Goal: Task Accomplishment & Management: Complete application form

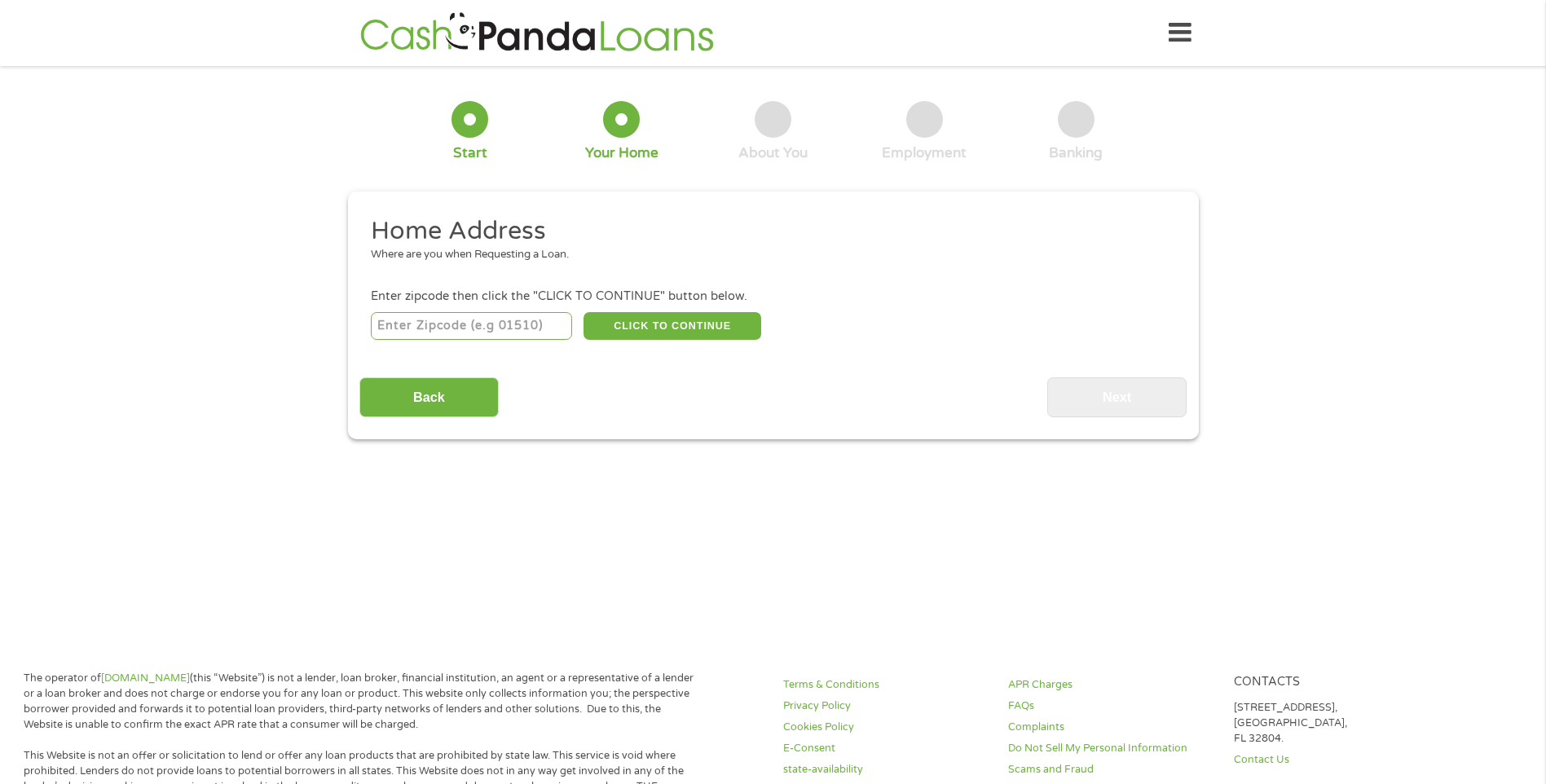
click at [489, 335] on input "number" at bounding box center [472, 326] width 202 height 28
type input "78666"
click at [719, 313] on button "CLICK TO CONTINUE" at bounding box center [672, 326] width 177 height 28
type input "78666"
type input "San Marcos"
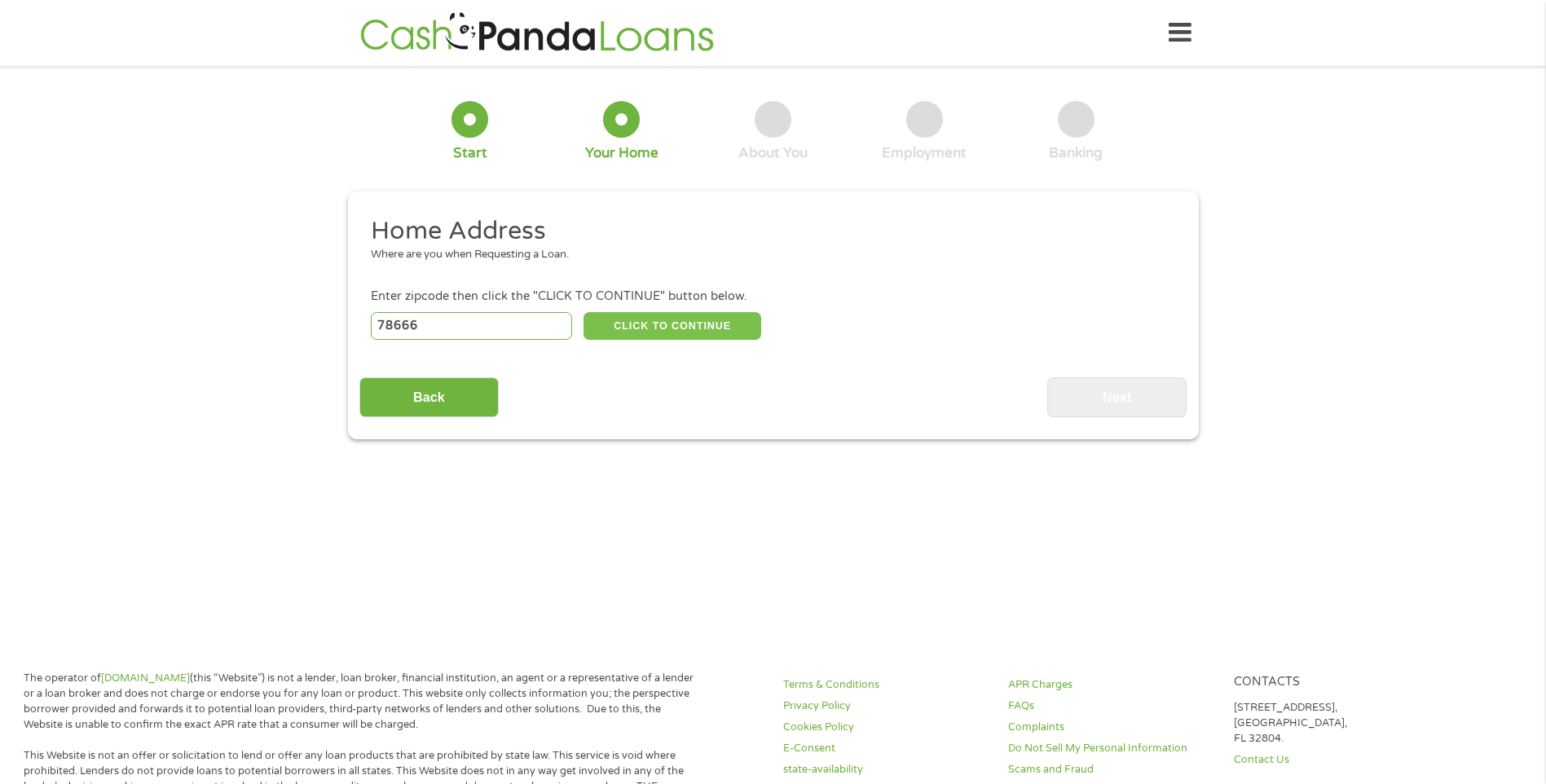
select select "[US_STATE]"
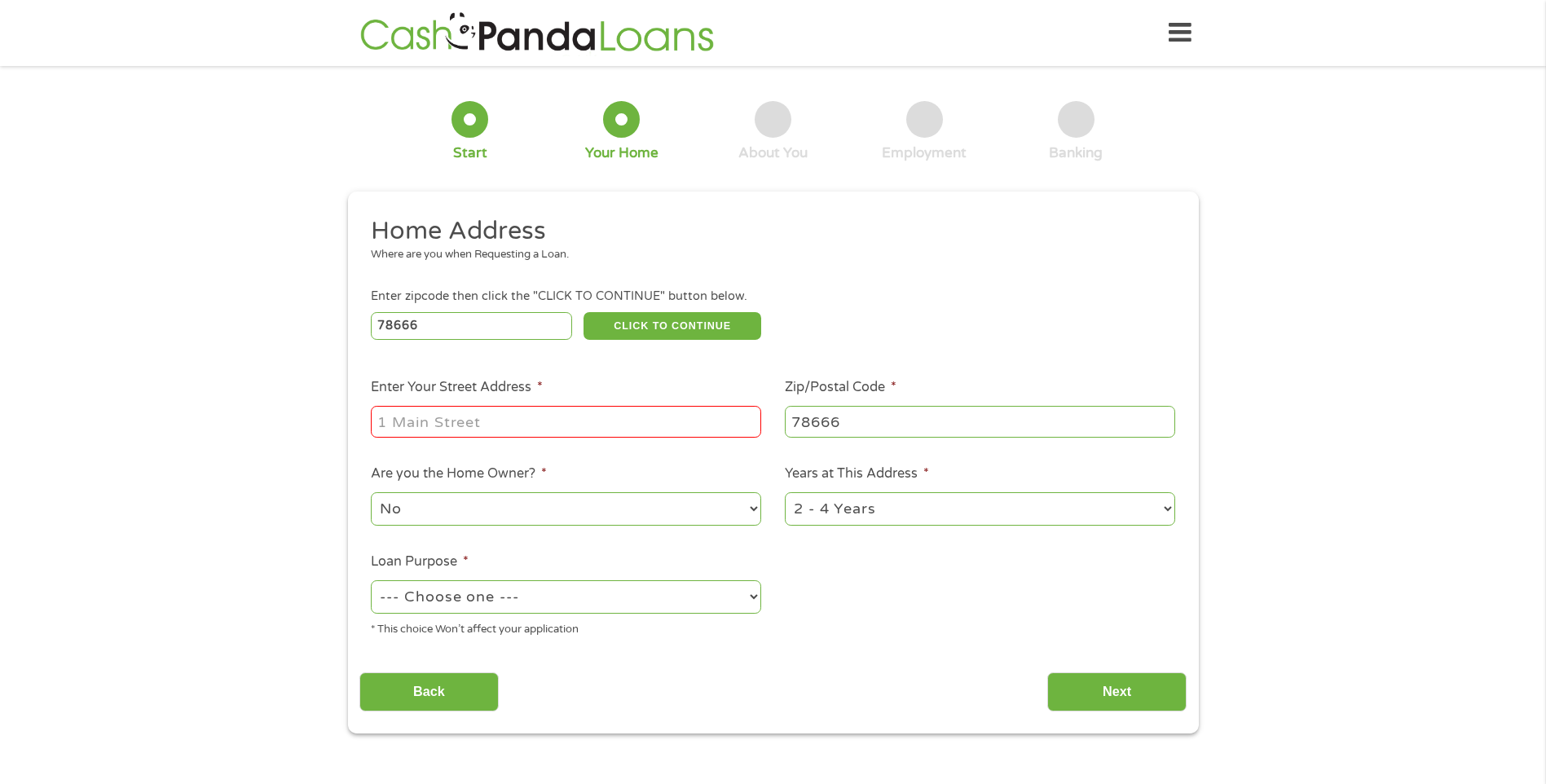
click at [576, 414] on input "Enter Your Street Address *" at bounding box center [566, 421] width 391 height 31
type input "[STREET_ADDRESS][PERSON_NAME]"
select select "paybills"
click at [1141, 697] on input "Next" at bounding box center [1117, 691] width 140 height 40
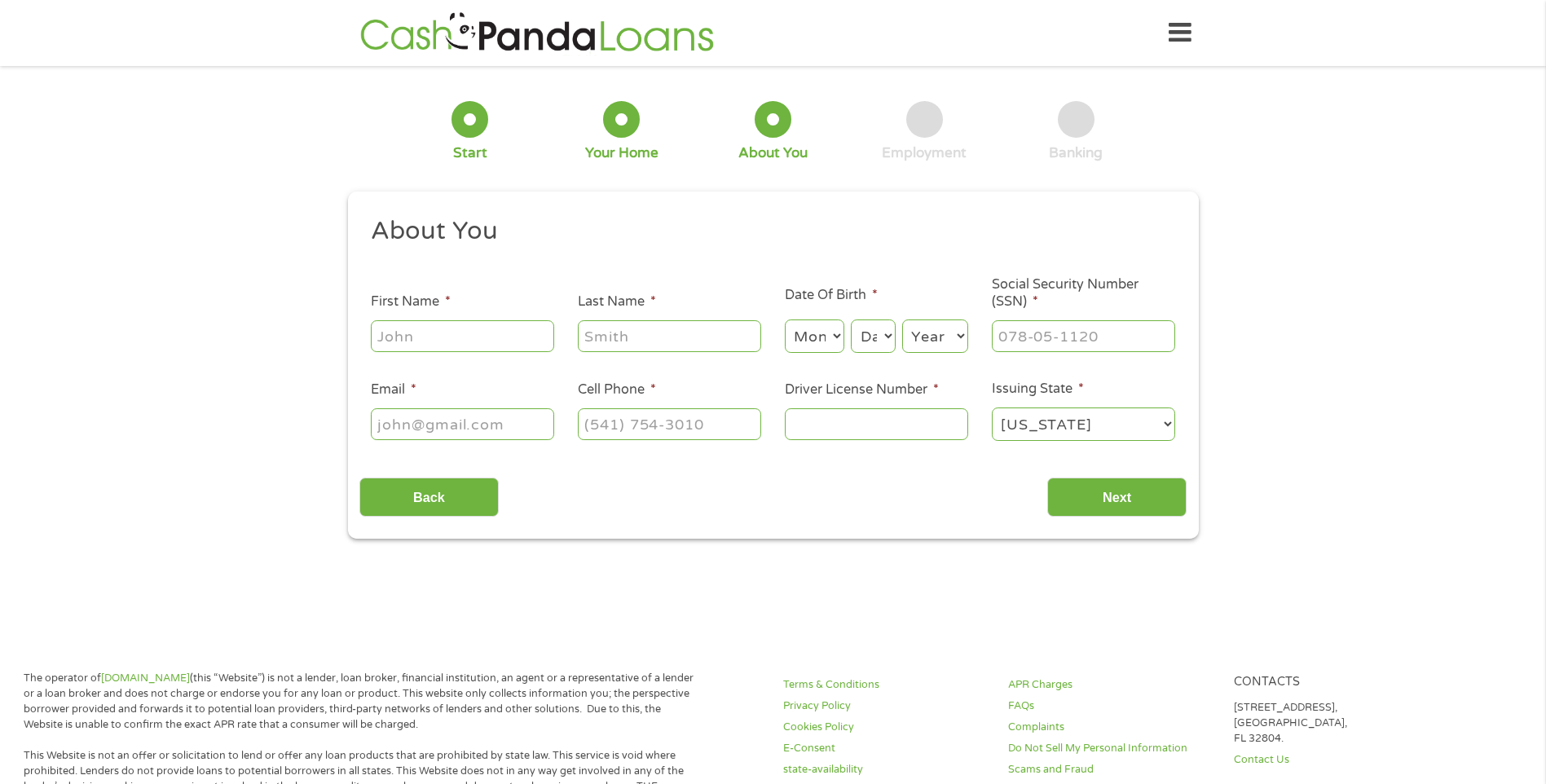
click at [428, 329] on input "First Name *" at bounding box center [463, 336] width 183 height 31
type input "[PERSON_NAME]"
select select "1"
select select "6"
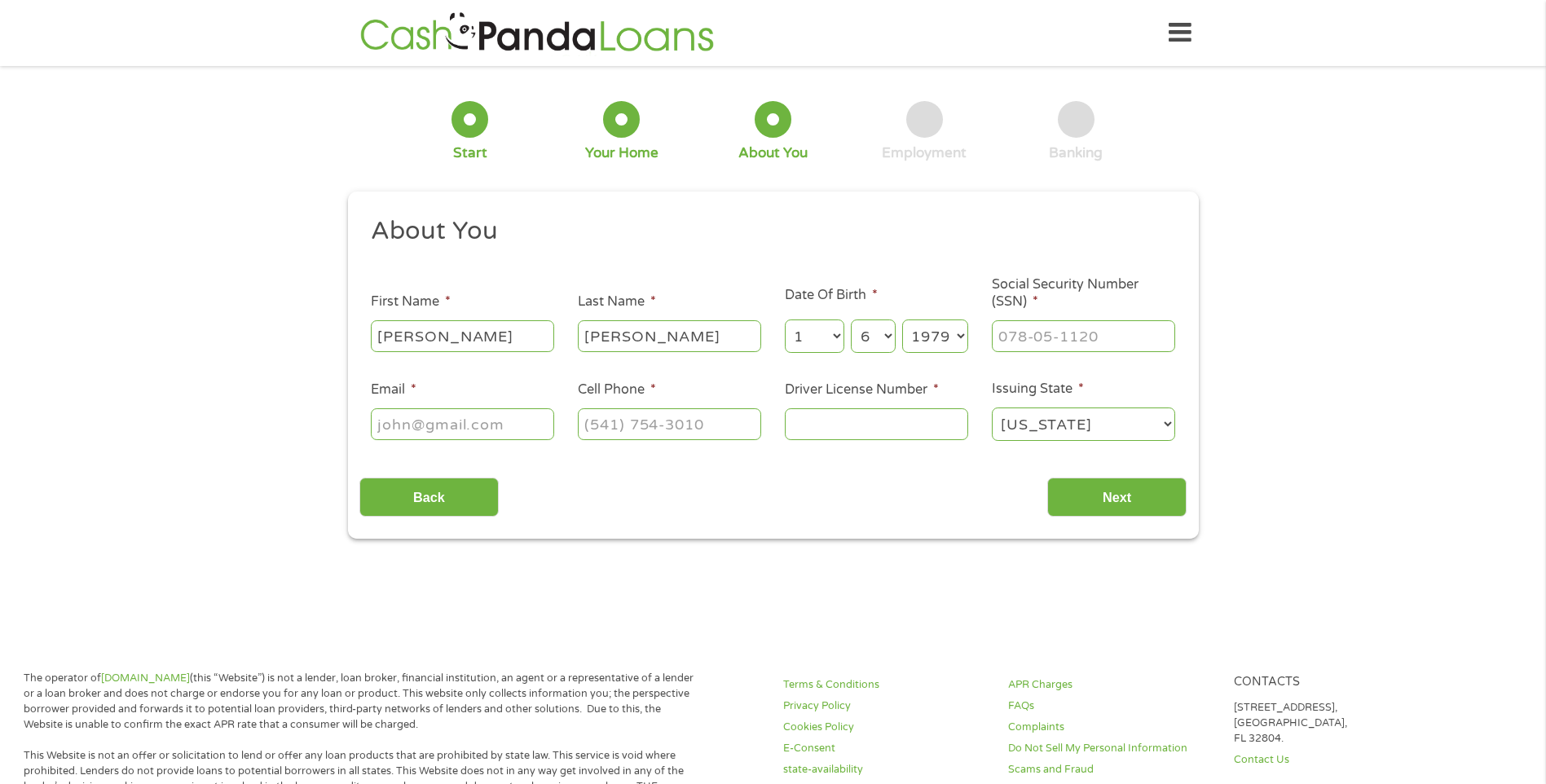
select select "1970"
type input "466-71-9101"
type input "[EMAIL_ADDRESS][DOMAIN_NAME]"
type input "[PHONE_NUMBER]"
type input "02540091"
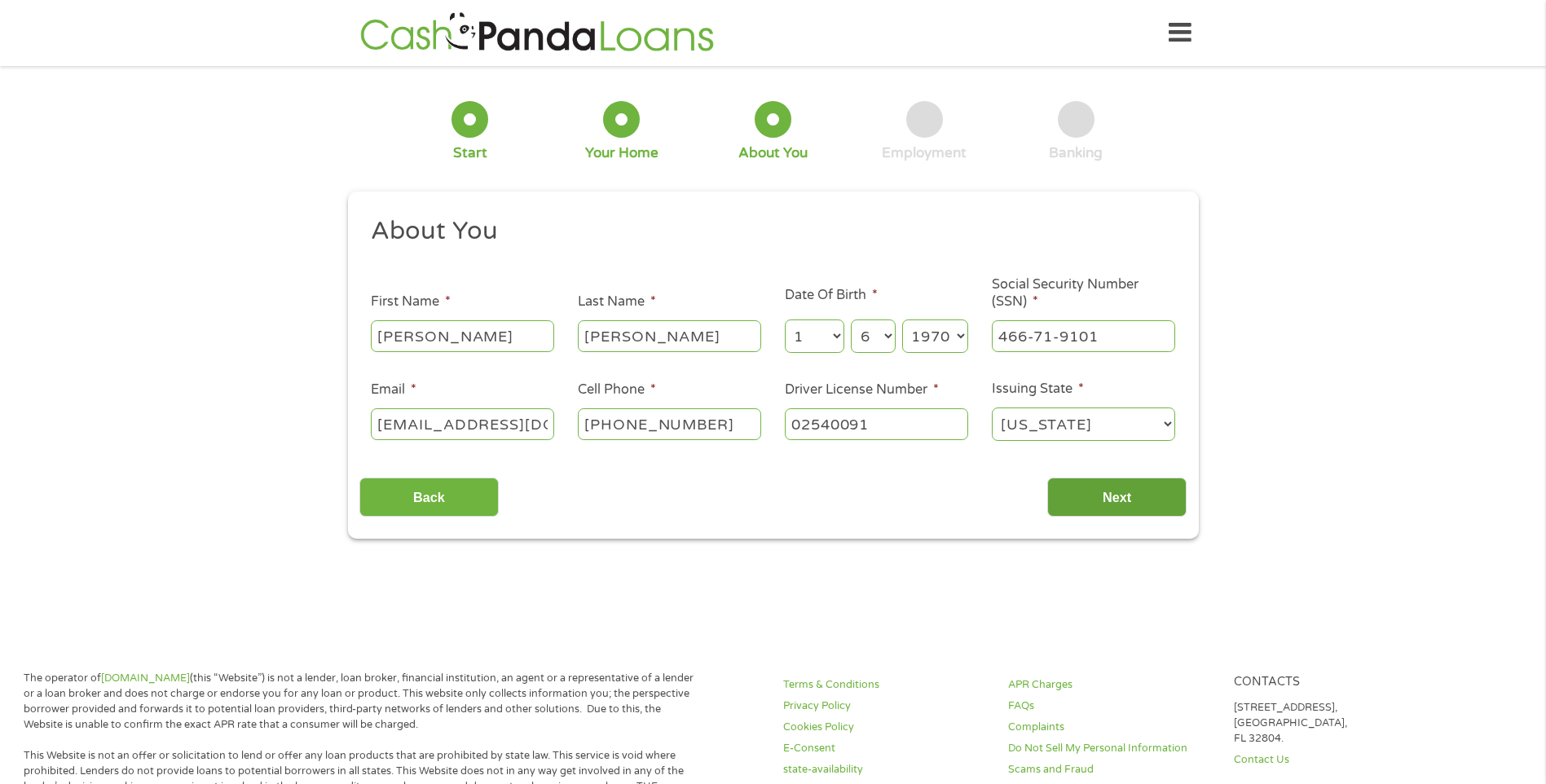
click at [1124, 493] on input "Next" at bounding box center [1117, 497] width 140 height 40
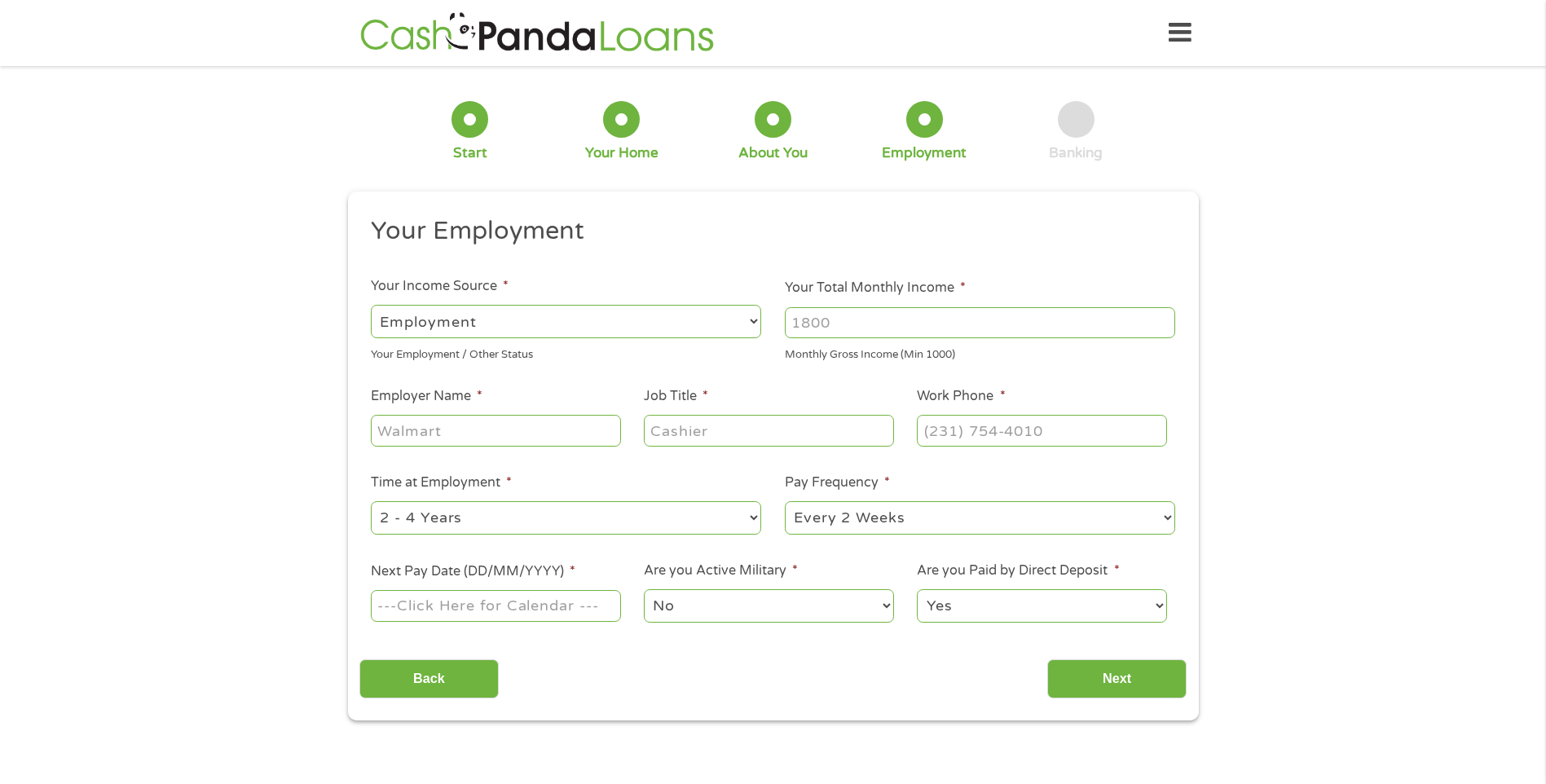
click at [508, 330] on select "--- Choose one --- Employment [DEMOGRAPHIC_DATA] Benefits" at bounding box center [566, 321] width 391 height 34
type input "3600"
type input "[PERSON_NAME] Job Corps"
type input "WBL coordinator"
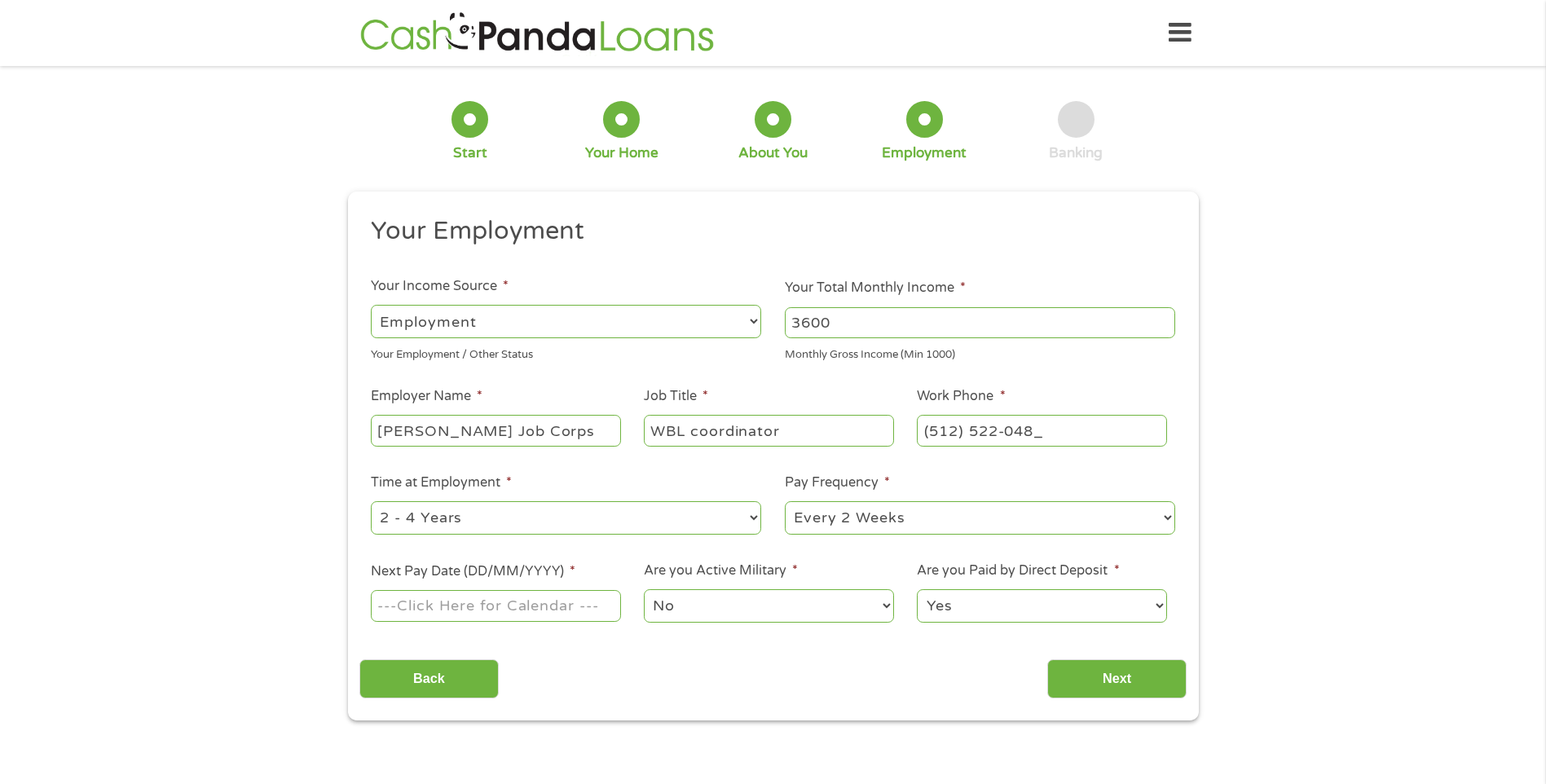
type input "[PHONE_NUMBER]"
select select "60months"
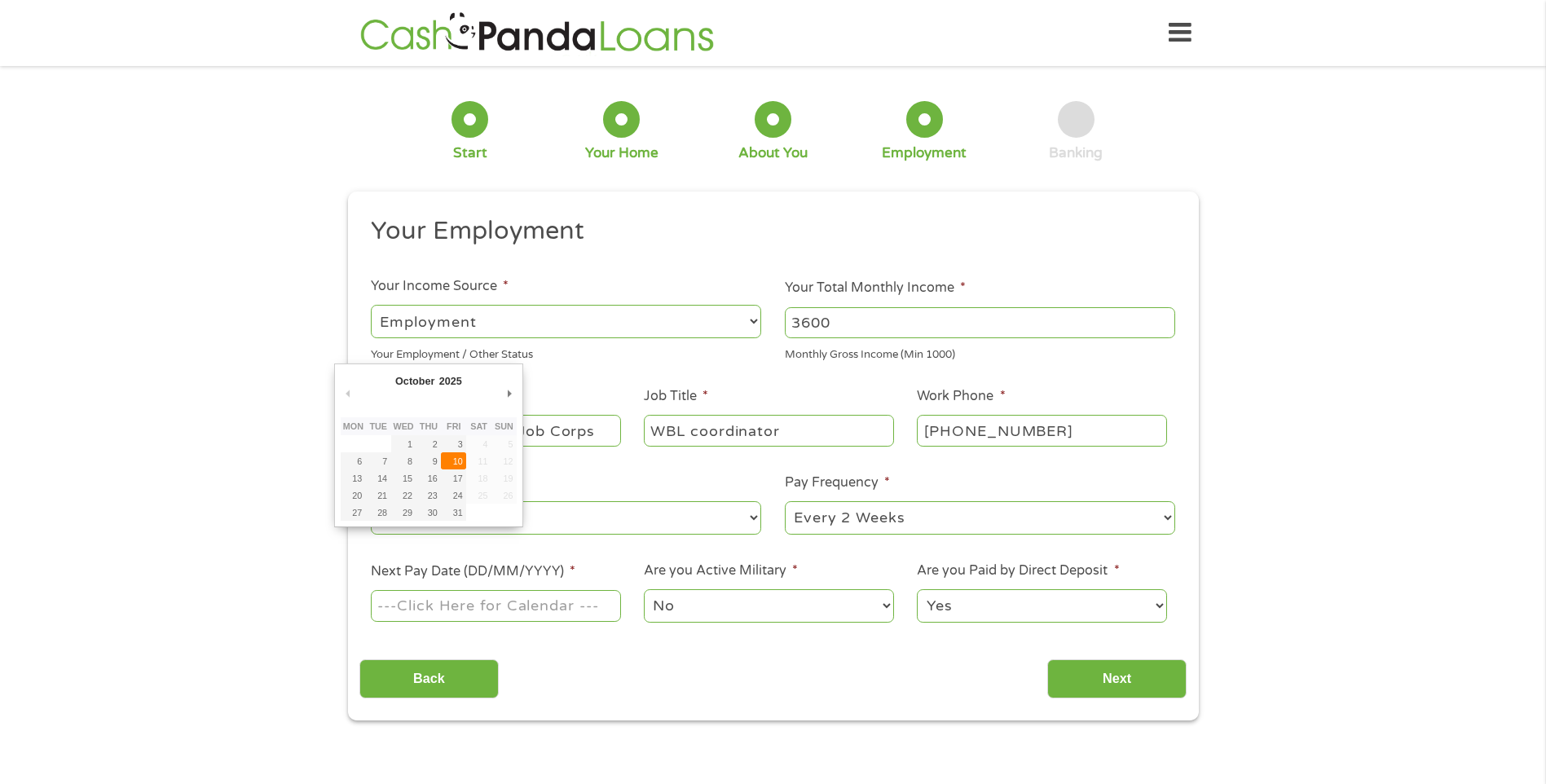
type input "[DATE]"
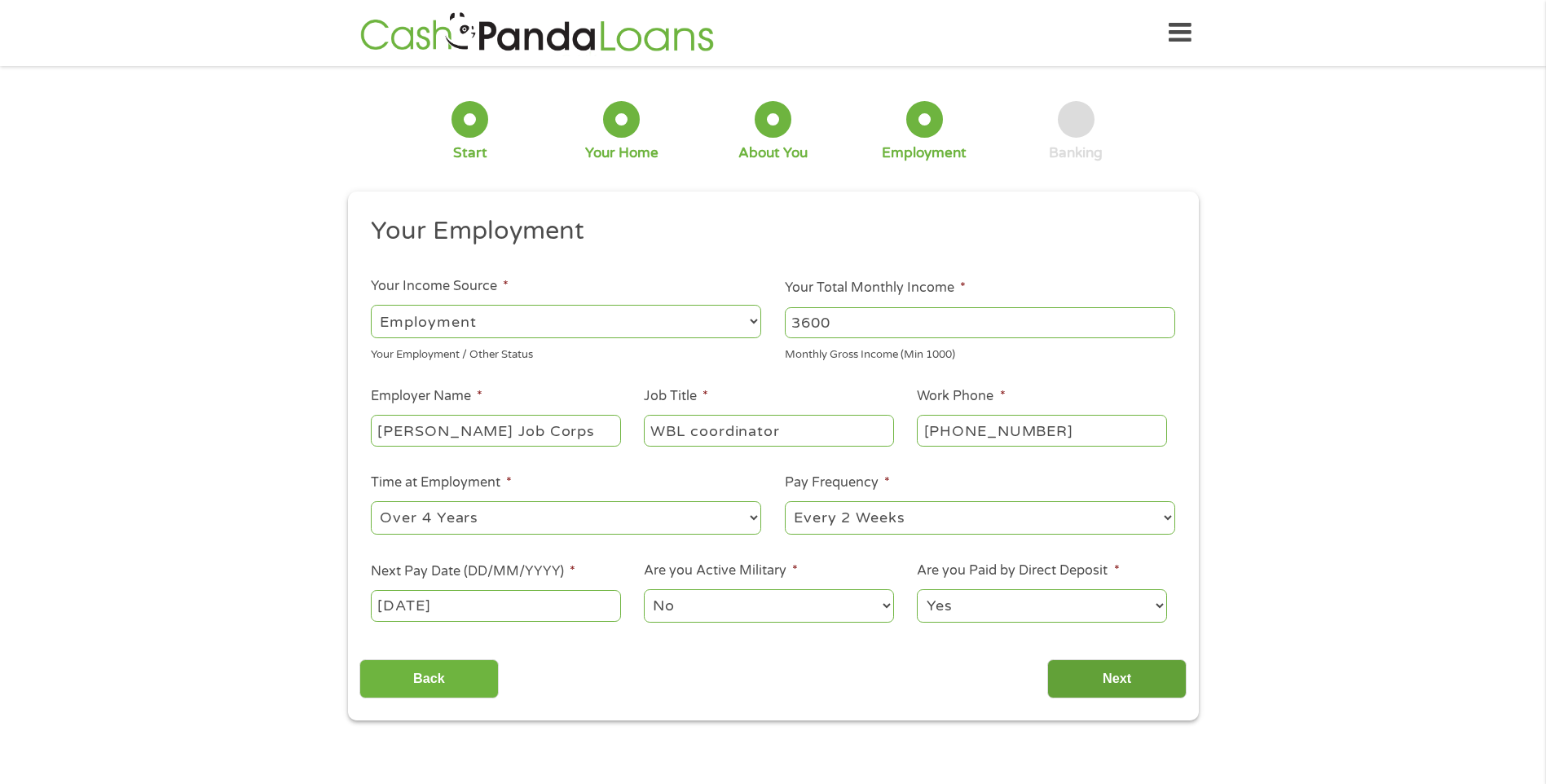
click at [1139, 681] on input "Next" at bounding box center [1117, 679] width 140 height 40
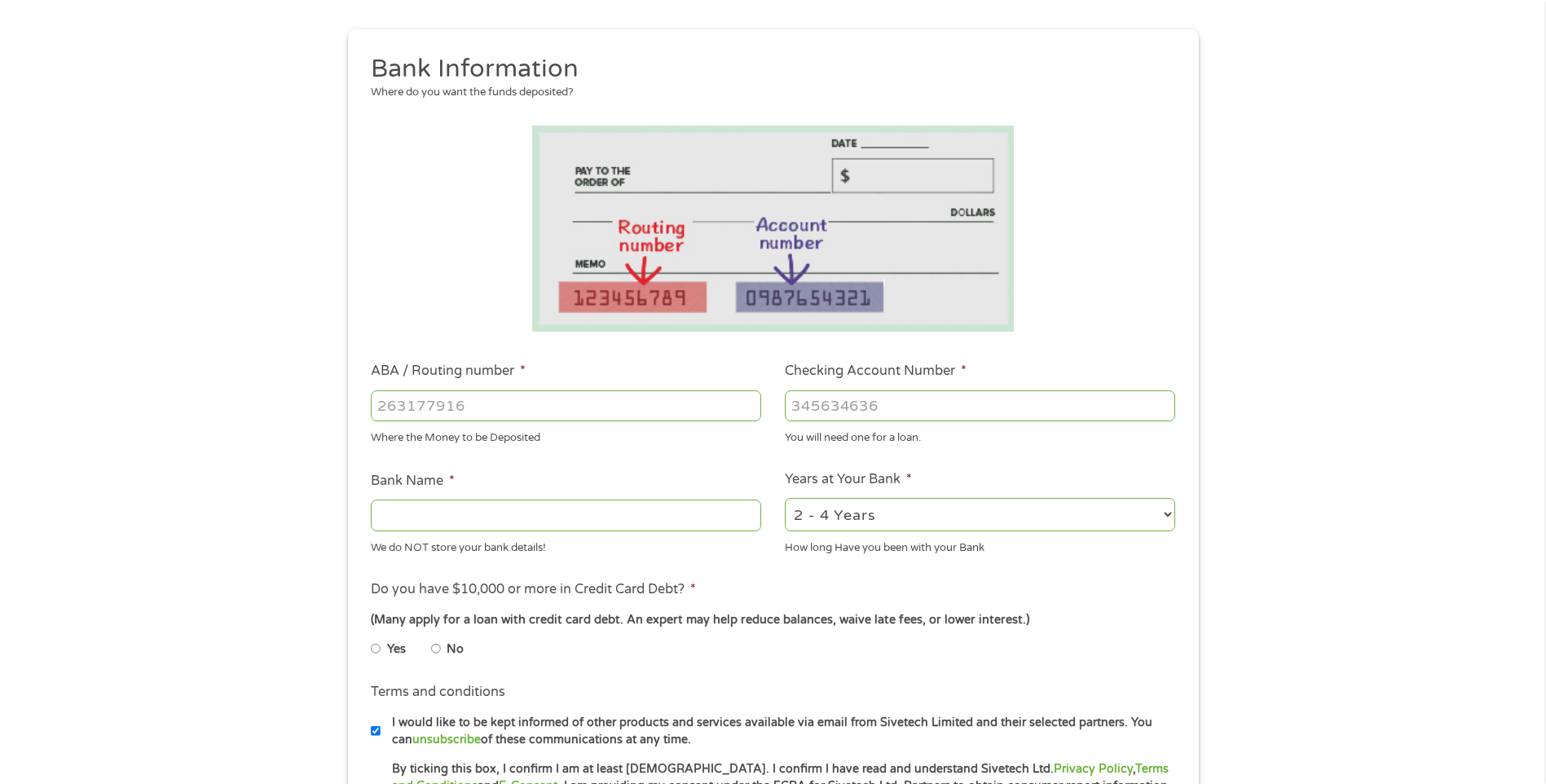
scroll to position [163, 0]
click at [438, 647] on input "No" at bounding box center [436, 647] width 10 height 26
radio input "true"
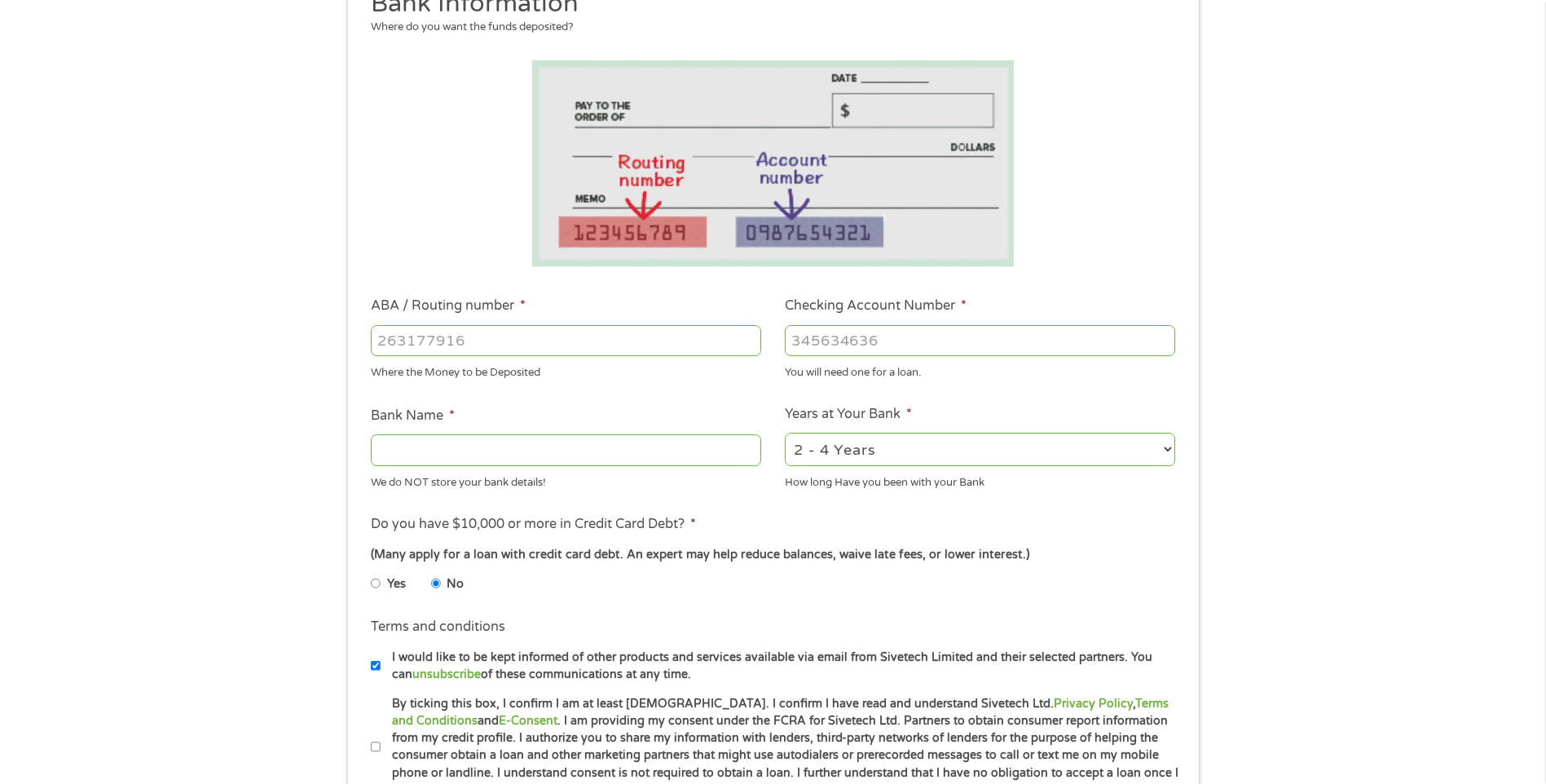
scroll to position [326, 0]
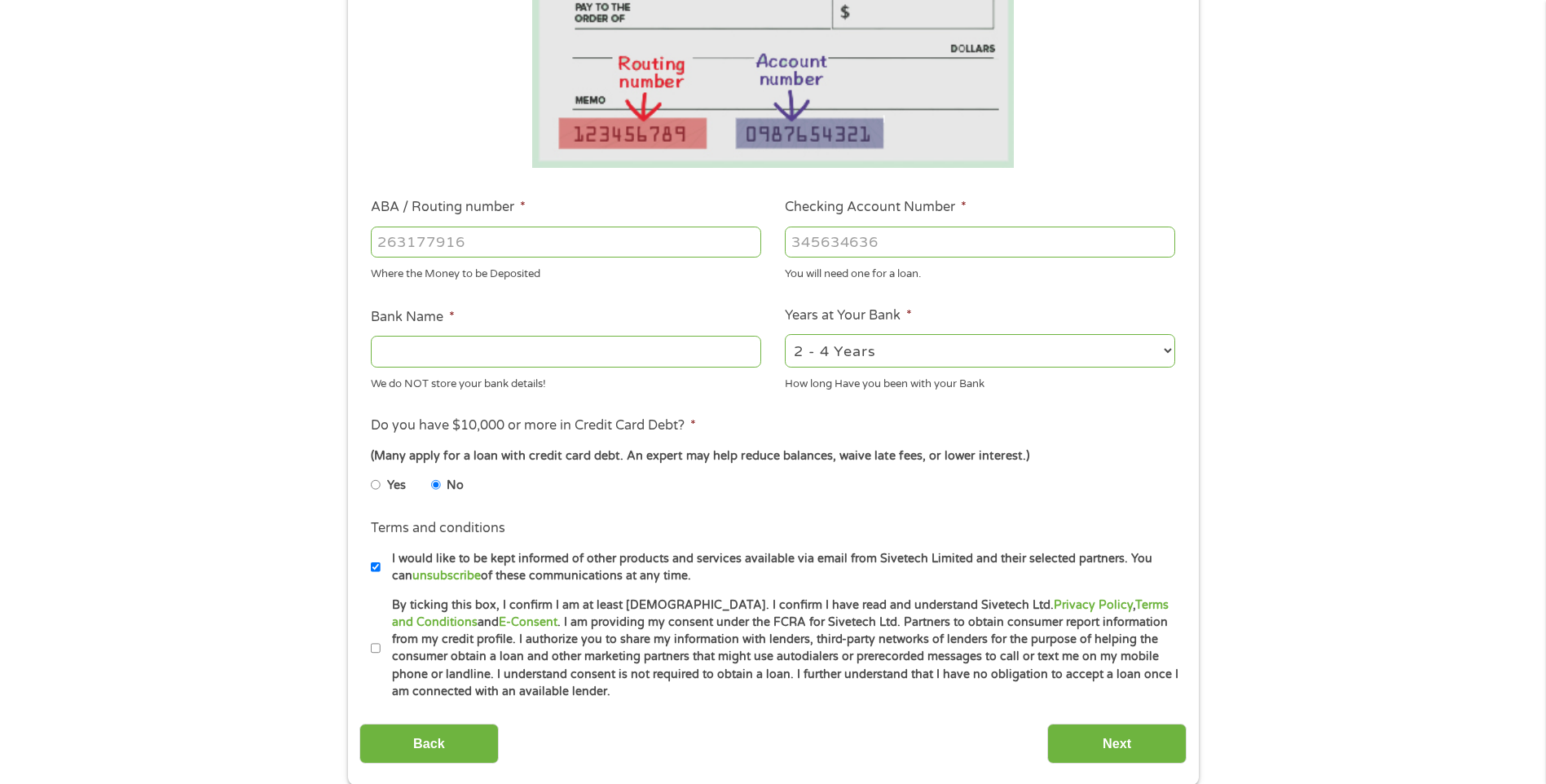
click at [381, 644] on label "By ticking this box, I confirm I am at least [DEMOGRAPHIC_DATA]. I confirm I ha…" at bounding box center [780, 649] width 800 height 104
click at [380, 644] on input "By ticking this box, I confirm I am at least [DEMOGRAPHIC_DATA]. I confirm I ha…" at bounding box center [376, 648] width 10 height 26
checkbox input "true"
click at [936, 358] on select "2 - 4 Years 6 - 12 Months 1 - 2 Years Over 4 Years" at bounding box center [980, 351] width 391 height 34
select select "60months"
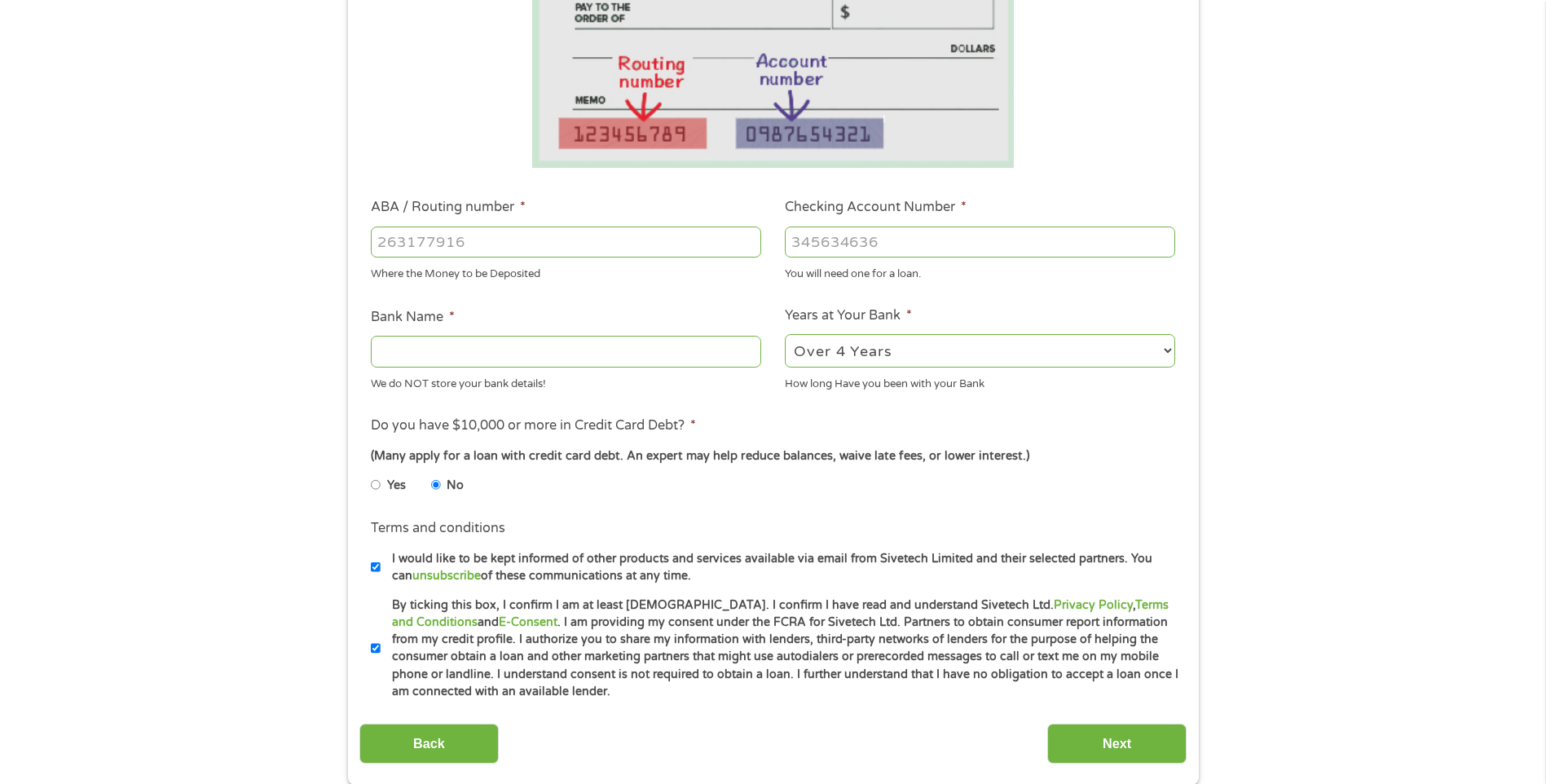
click at [785, 335] on select "2 - 4 Years 6 - 12 Months 1 - 2 Years Over 4 Years" at bounding box center [980, 351] width 391 height 34
click at [895, 239] on input "Checking Account Number *" at bounding box center [980, 242] width 391 height 31
click at [813, 240] on input "Checking Account Number *" at bounding box center [980, 242] width 391 height 31
click at [844, 233] on input "Checking Account Number *" at bounding box center [980, 242] width 391 height 31
click at [920, 248] on input "Checking Account Number *" at bounding box center [980, 242] width 391 height 31
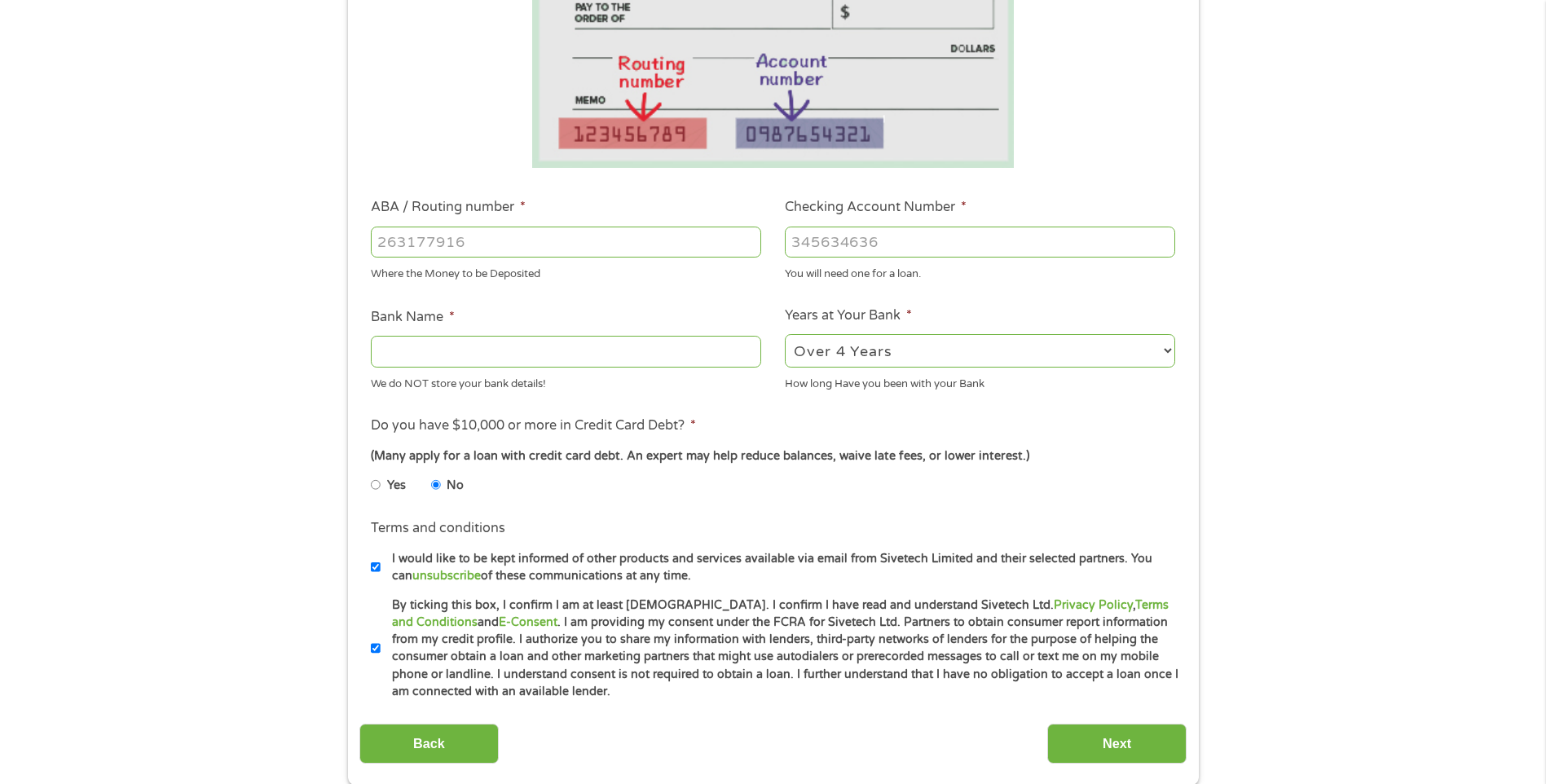
type input "-1"
type input "219701770"
click at [668, 248] on input "ABA / Routing number *" at bounding box center [566, 242] width 391 height 31
type input "314089681"
type input "[PERSON_NAME] FCU"
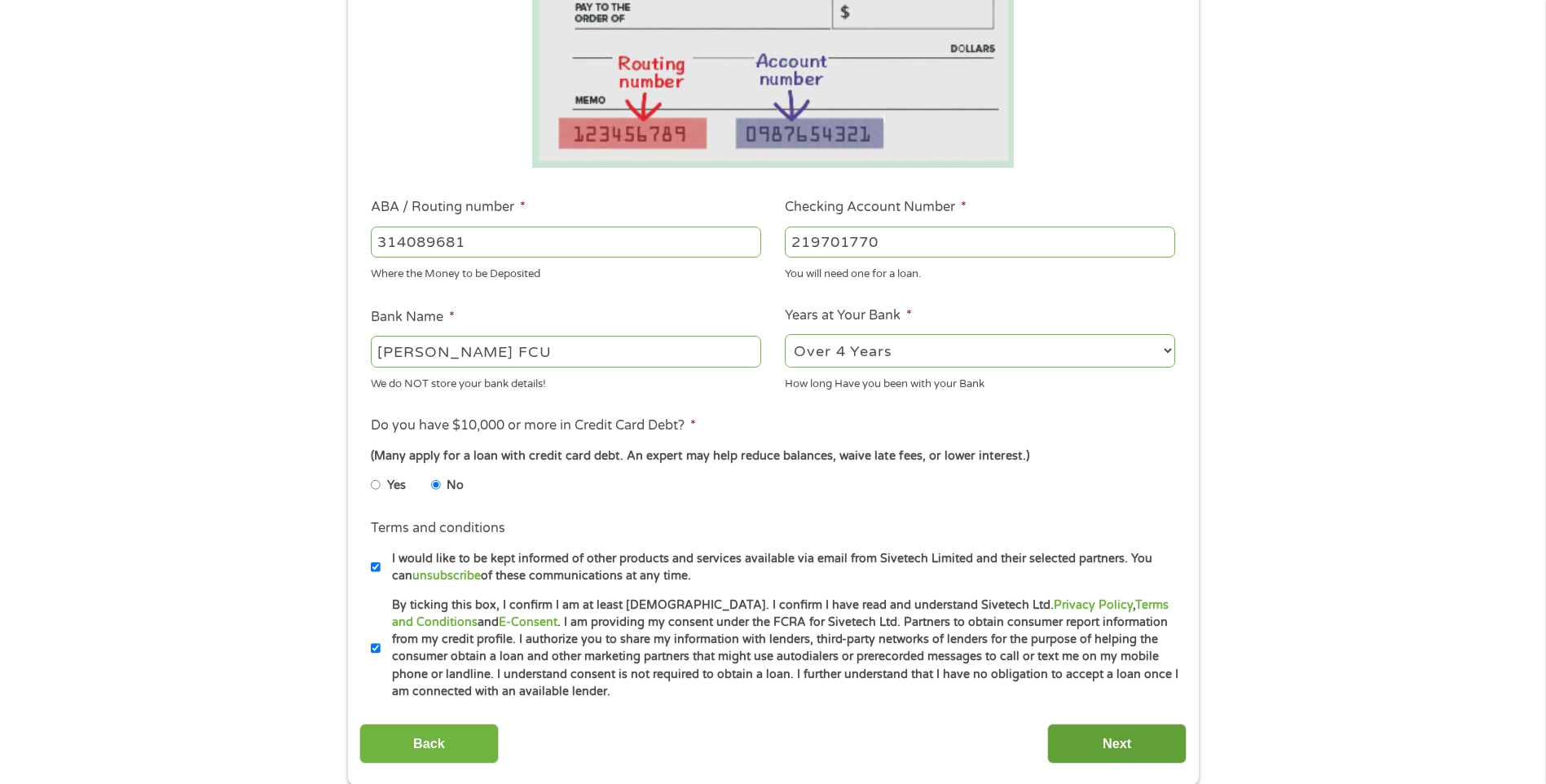
type input "314089681"
click at [1092, 743] on input "Next" at bounding box center [1117, 743] width 140 height 40
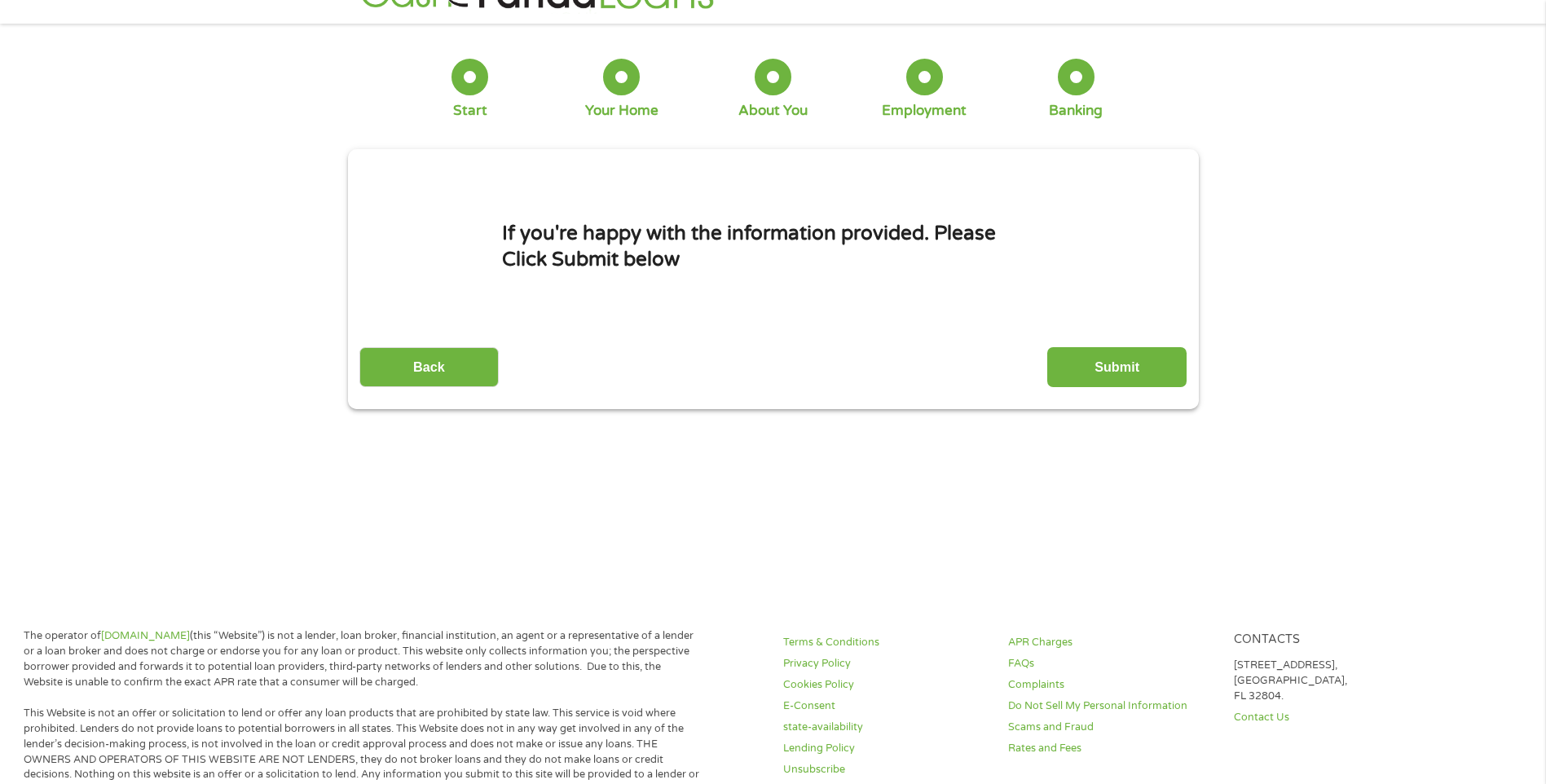
scroll to position [0, 0]
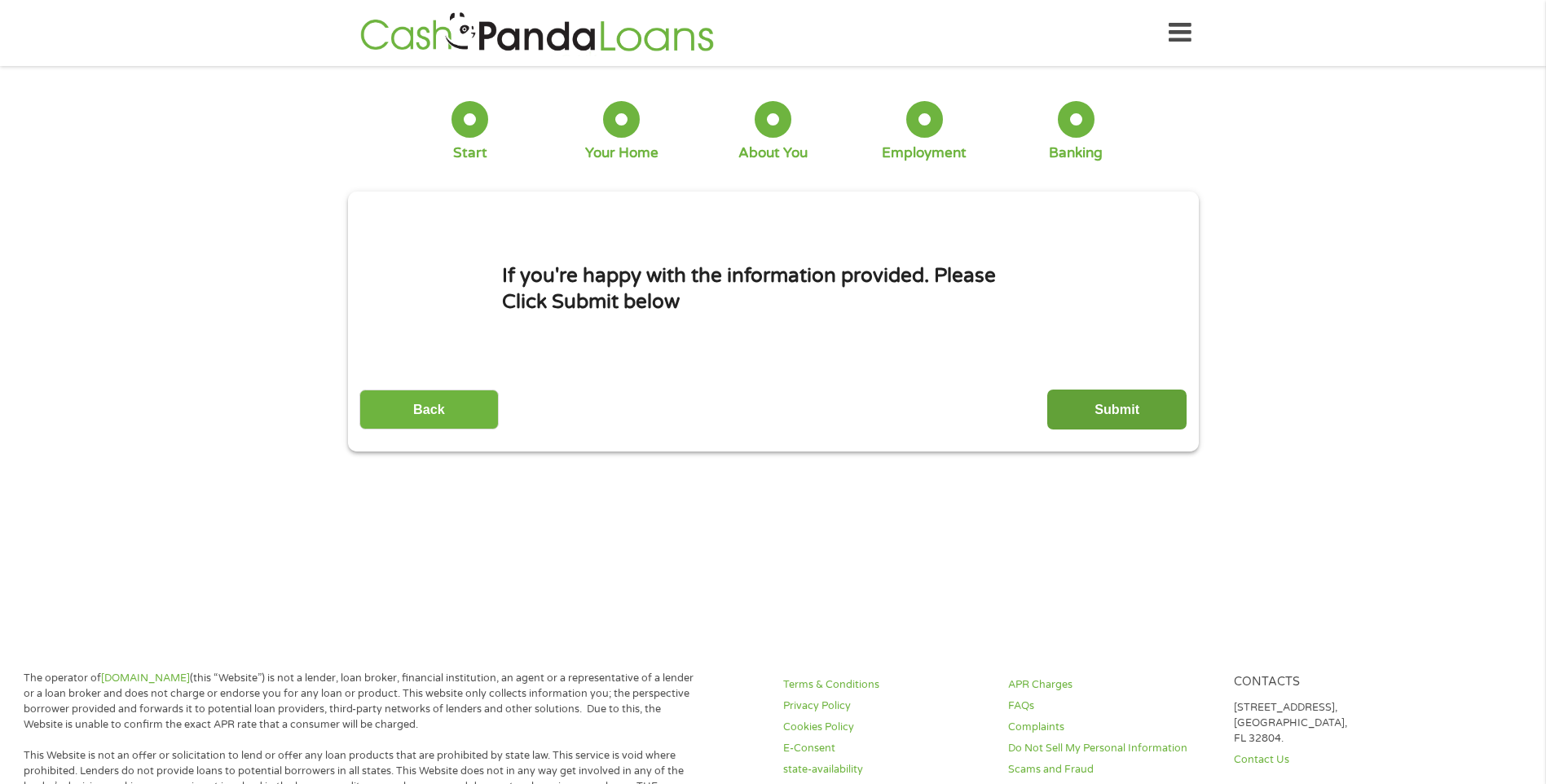
click at [1114, 403] on input "Submit" at bounding box center [1117, 409] width 140 height 40
